Goal: Find specific page/section: Find specific page/section

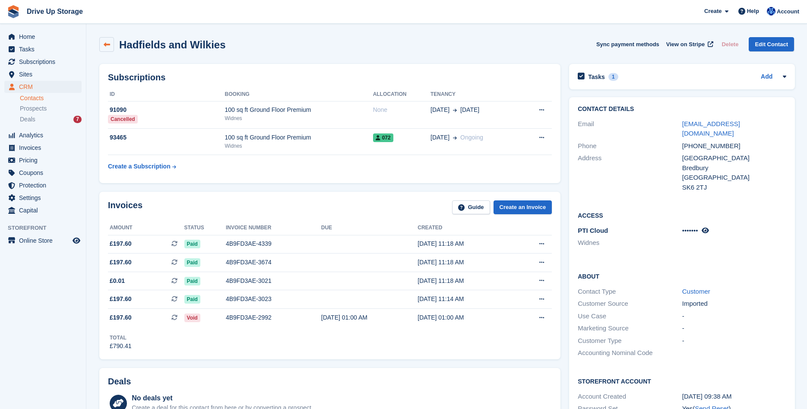
click at [108, 46] on icon at bounding box center [107, 44] width 6 height 6
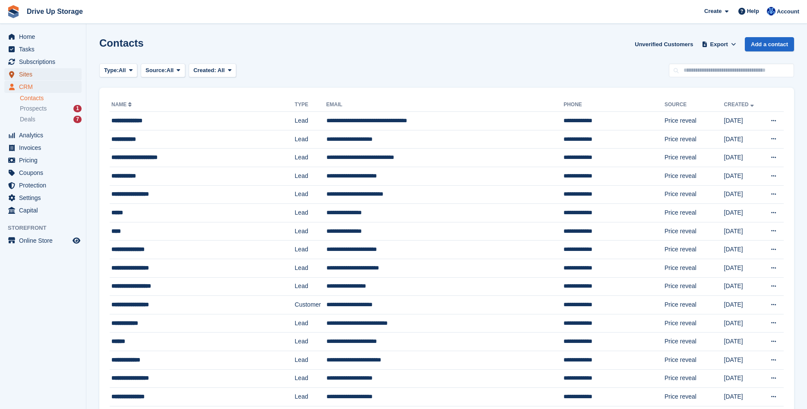
click at [57, 70] on span "Sites" at bounding box center [45, 74] width 52 height 12
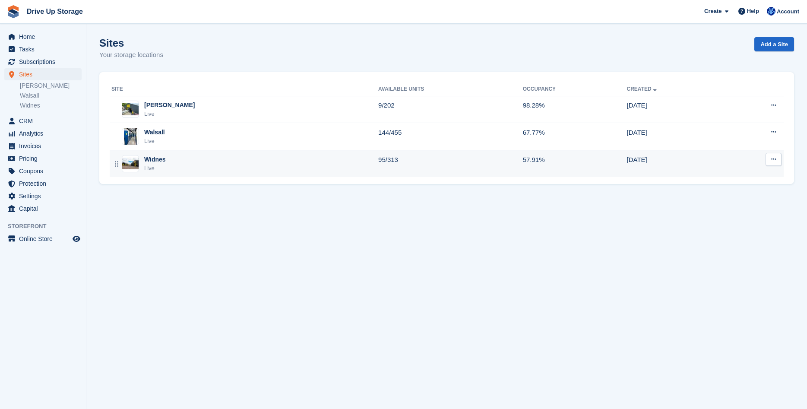
click at [260, 161] on div "Widnes Live" at bounding box center [244, 164] width 267 height 18
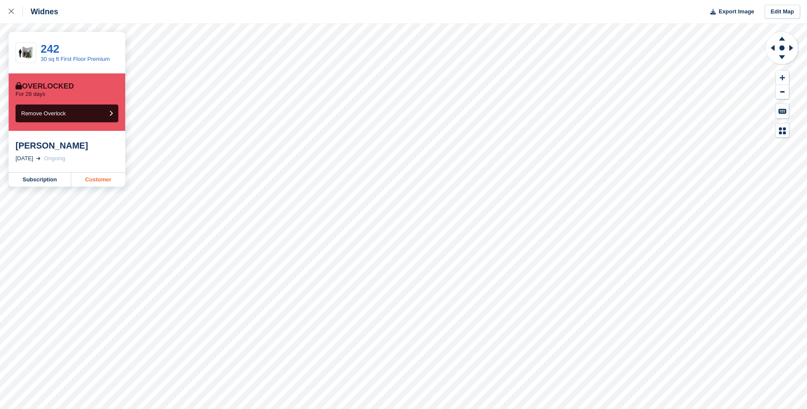
click at [94, 181] on link "Customer" at bounding box center [98, 180] width 54 height 14
click at [96, 178] on link "Customer" at bounding box center [98, 180] width 54 height 14
click at [95, 183] on link "Customer" at bounding box center [98, 180] width 54 height 14
click at [10, 10] on icon at bounding box center [11, 11] width 5 height 5
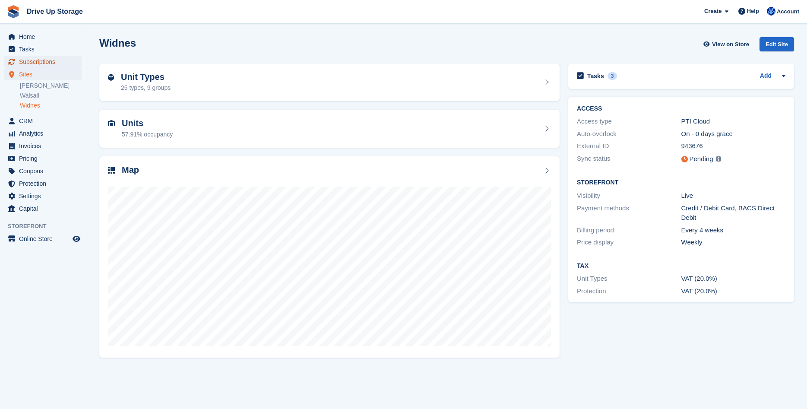
click at [44, 61] on span "Subscriptions" at bounding box center [45, 62] width 52 height 12
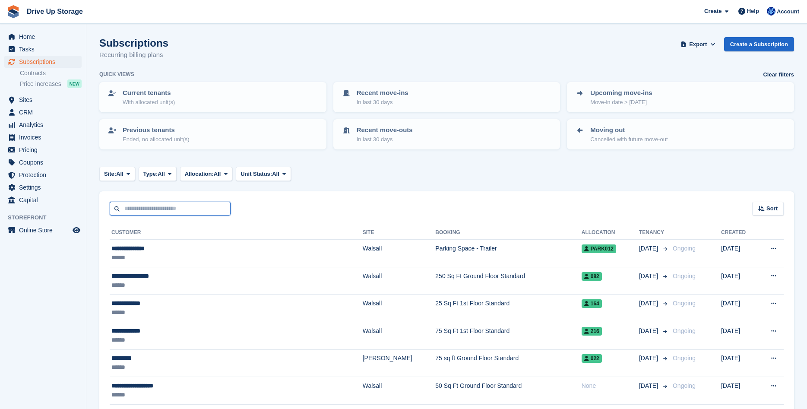
click at [140, 210] on input "text" at bounding box center [170, 209] width 121 height 14
type input "**********"
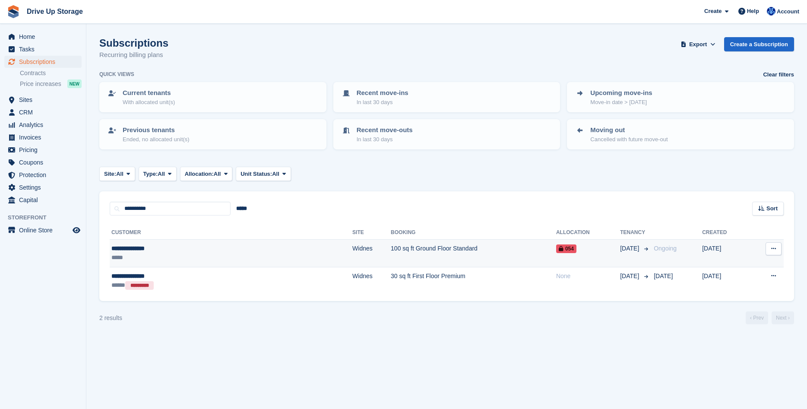
click at [391, 255] on td "100 sq ft Ground Floor Standard" at bounding box center [473, 254] width 165 height 28
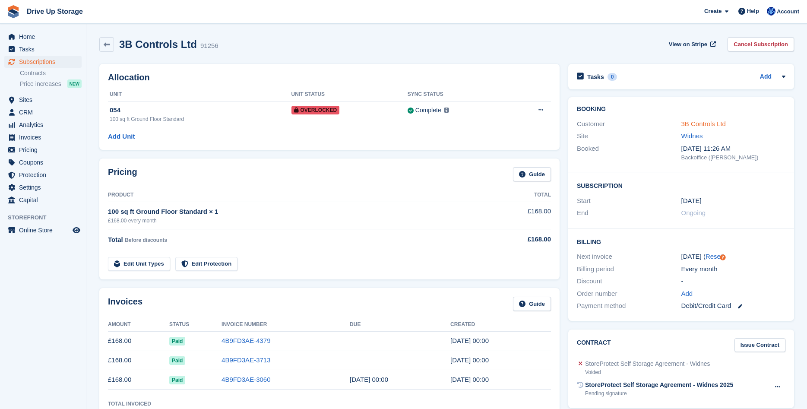
click at [712, 122] on link "3B Controls Ltd" at bounding box center [704, 123] width 44 height 7
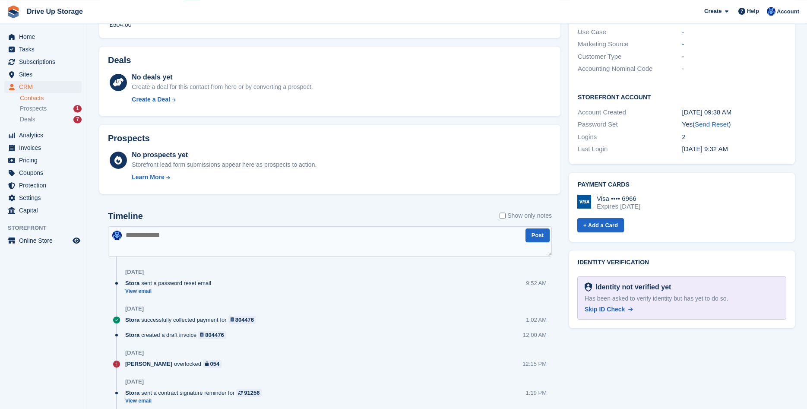
scroll to position [264, 0]
